Goal: Task Accomplishment & Management: Use online tool/utility

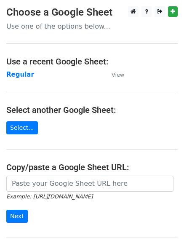
click at [15, 78] on strong "Regular" at bounding box center [20, 75] width 28 height 8
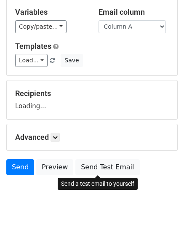
scroll to position [48, 0]
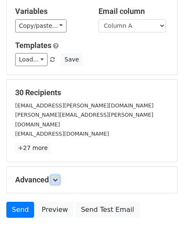
click at [58, 177] on icon at bounding box center [55, 179] width 5 height 5
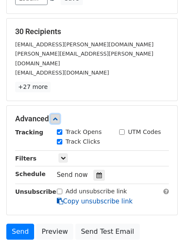
scroll to position [154, 0]
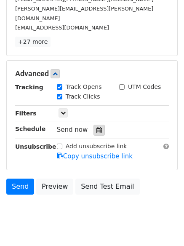
click at [98, 125] on div at bounding box center [98, 130] width 11 height 11
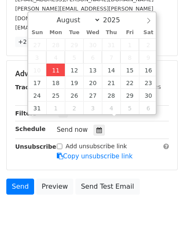
type input "2025-08-11 12:00"
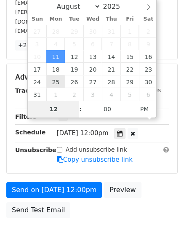
type input "4"
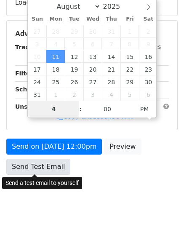
scroll to position [154, 0]
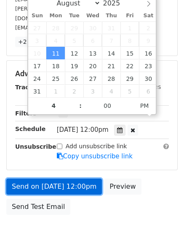
type input "2025-08-11 16:00"
click at [43, 178] on link "Send on Aug 11 at 12:00pm" at bounding box center [54, 186] width 96 height 16
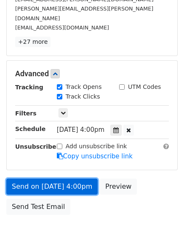
click at [36, 178] on link "Send on Aug 11 at 4:00pm" at bounding box center [51, 186] width 91 height 16
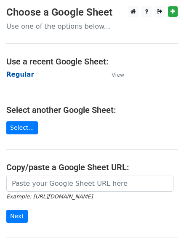
click at [18, 74] on strong "Regular" at bounding box center [20, 75] width 28 height 8
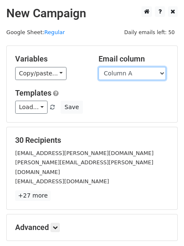
drag, startPoint x: 133, startPoint y: 75, endPoint x: 131, endPoint y: 80, distance: 4.8
click at [133, 75] on select "Column A Column B Column C" at bounding box center [131, 73] width 67 height 13
select select "Column B"
click at [98, 67] on select "Column A Column B Column C" at bounding box center [131, 73] width 67 height 13
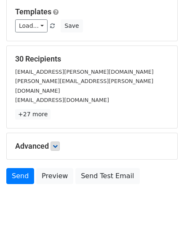
click at [63, 141] on h5 "Advanced" at bounding box center [92, 145] width 154 height 9
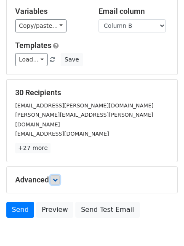
click at [58, 177] on icon at bounding box center [55, 179] width 5 height 5
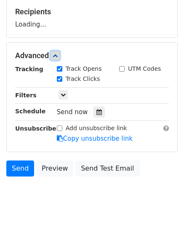
scroll to position [129, 0]
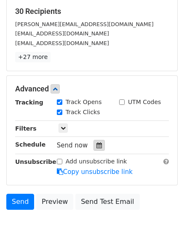
drag, startPoint x: 95, startPoint y: 145, endPoint x: 91, endPoint y: 130, distance: 15.3
click at [96, 145] on icon at bounding box center [98, 145] width 5 height 6
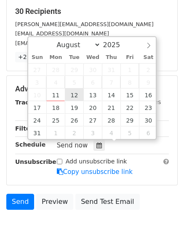
type input "2025-08-12 12:00"
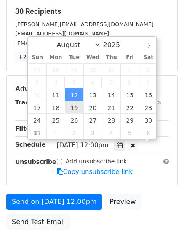
scroll to position [0, 0]
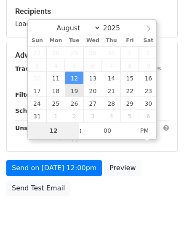
type input "5"
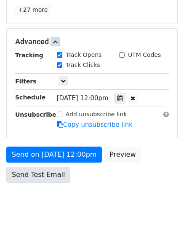
scroll to position [348, 0]
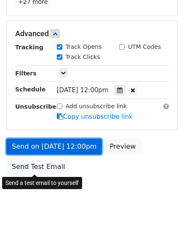
type input "2025-08-12 17:00"
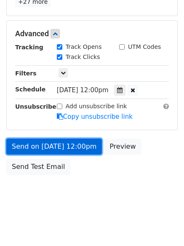
click at [55, 143] on link "Send on Aug 12 at 12:00pm" at bounding box center [54, 146] width 96 height 16
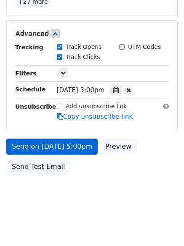
scroll to position [150, 0]
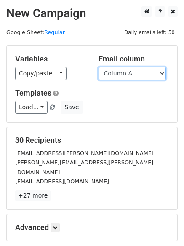
drag, startPoint x: 0, startPoint y: 0, endPoint x: 128, endPoint y: 76, distance: 148.3
click at [128, 76] on select "Column A Column B Column C" at bounding box center [131, 73] width 67 height 13
select select "Column C"
click at [98, 67] on select "Column A Column B Column C" at bounding box center [131, 73] width 67 height 13
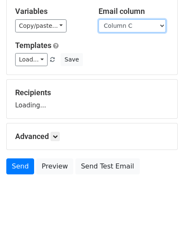
scroll to position [48, 0]
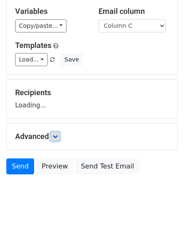
click at [58, 133] on form "Variables Copy/paste... {{Column A}} {{Column B}} {{Column C}} Email column Col…" at bounding box center [91, 88] width 171 height 181
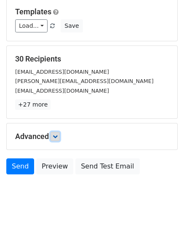
click at [54, 136] on link at bounding box center [54, 136] width 9 height 9
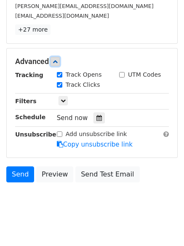
scroll to position [157, 0]
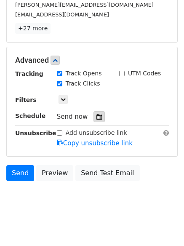
click at [96, 121] on div at bounding box center [98, 116] width 11 height 11
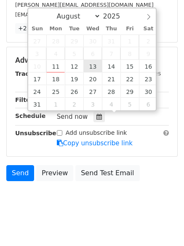
type input "[DATE] 12:00"
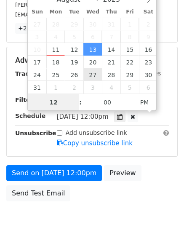
scroll to position [0, 0]
type input "6"
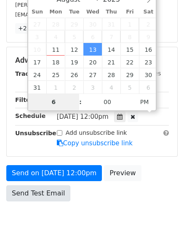
scroll to position [150, 0]
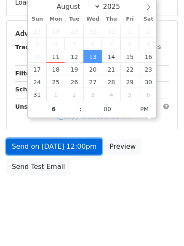
type input "[DATE] 18:00"
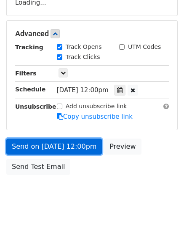
click at [60, 144] on link "Send on [DATE] 12:00pm" at bounding box center [54, 146] width 96 height 16
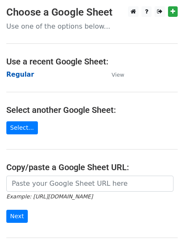
click at [24, 73] on strong "Regular" at bounding box center [20, 75] width 28 height 8
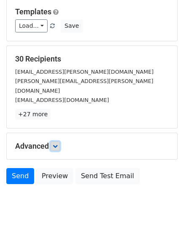
click at [58, 144] on icon at bounding box center [55, 146] width 5 height 5
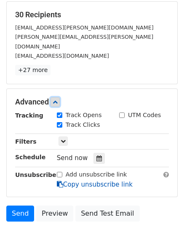
scroll to position [157, 0]
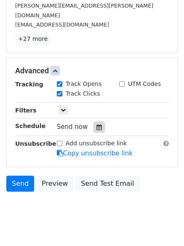
click at [97, 124] on icon at bounding box center [98, 127] width 5 height 6
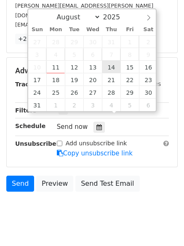
type input "2025-08-14 12:00"
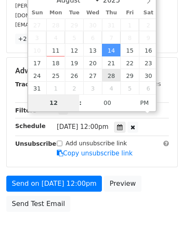
type input "7"
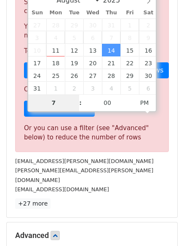
scroll to position [348, 0]
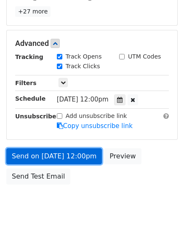
type input "2025-08-14 19:00"
click at [53, 148] on link "Send on Aug 14 at 12:00pm" at bounding box center [54, 156] width 96 height 16
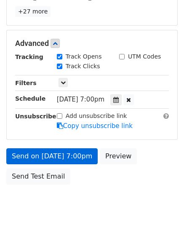
scroll to position [150, 0]
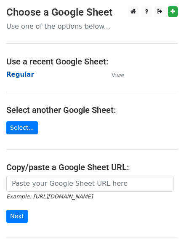
click at [21, 77] on strong "Regular" at bounding box center [20, 75] width 28 height 8
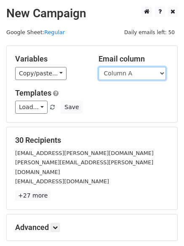
drag, startPoint x: 132, startPoint y: 74, endPoint x: 132, endPoint y: 79, distance: 5.5
click at [132, 74] on select "Column A Column B Column C" at bounding box center [131, 73] width 67 height 13
select select "Column B"
click at [98, 67] on select "Column A Column B Column C" at bounding box center [131, 73] width 67 height 13
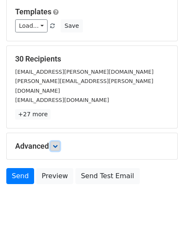
click at [54, 144] on icon at bounding box center [55, 146] width 5 height 5
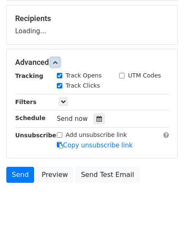
scroll to position [122, 0]
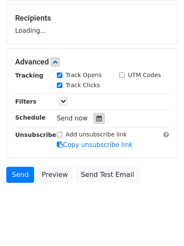
click at [93, 119] on div at bounding box center [98, 118] width 11 height 11
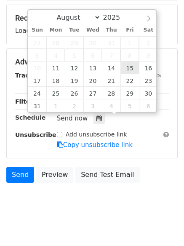
type input "2025-08-15 12:00"
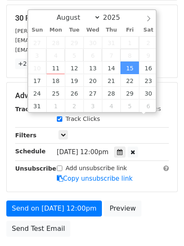
drag, startPoint x: 128, startPoint y: 66, endPoint x: 129, endPoint y: 74, distance: 7.6
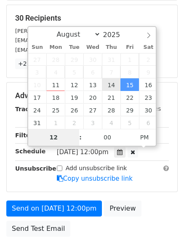
type input "8"
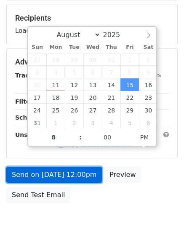
type input "2025-08-15 20:00"
click at [44, 178] on link "Send on Aug 15 at 12:00pm" at bounding box center [54, 175] width 96 height 16
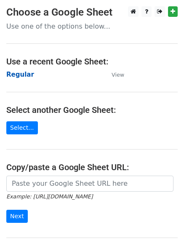
click at [18, 73] on strong "Regular" at bounding box center [20, 75] width 28 height 8
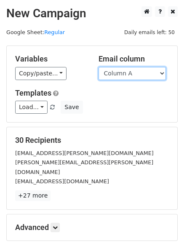
click at [141, 78] on select "Column A Column B Column C" at bounding box center [131, 73] width 67 height 13
select select "Column C"
click at [98, 67] on select "Column A Column B Column C" at bounding box center [131, 73] width 67 height 13
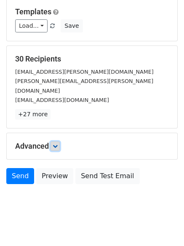
click at [58, 144] on icon at bounding box center [55, 146] width 5 height 5
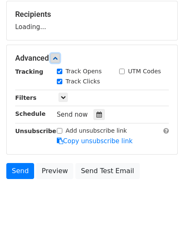
scroll to position [126, 0]
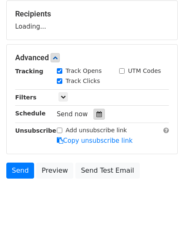
click at [97, 113] on icon at bounding box center [98, 114] width 5 height 6
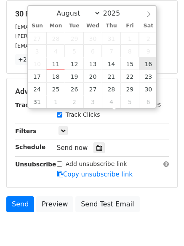
type input "[DATE] 12:00"
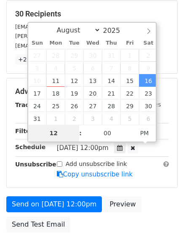
type input "9"
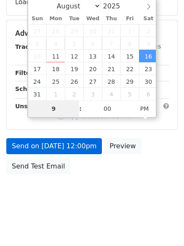
scroll to position [150, 0]
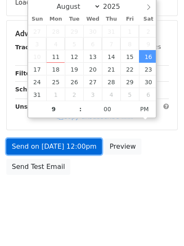
type input "[DATE] 21:00"
click at [57, 146] on link "Send on [DATE] 12:00pm" at bounding box center [54, 146] width 96 height 16
